Goal: Find specific page/section: Find specific page/section

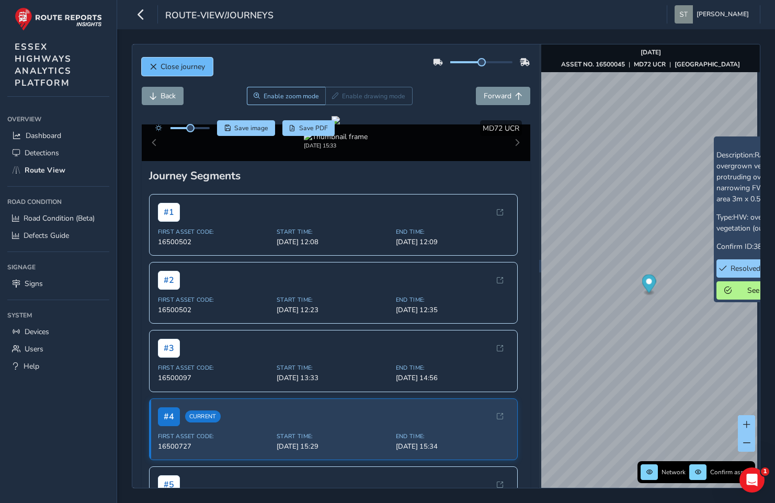
click at [177, 64] on span "Close journey" at bounding box center [183, 67] width 44 height 10
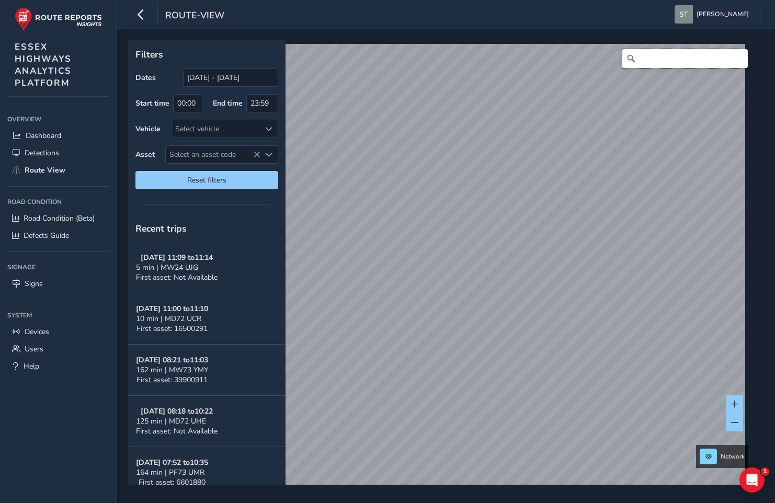
click at [655, 55] on input "Search" at bounding box center [684, 58] width 125 height 19
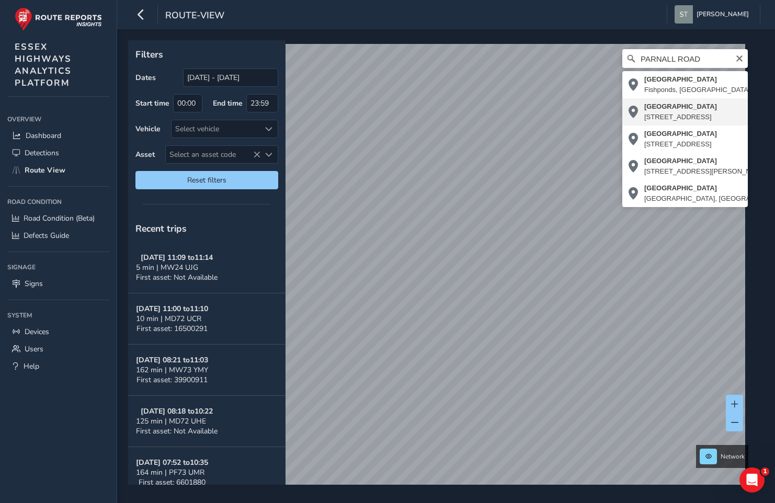
type input "[STREET_ADDRESS]"
